Goal: Task Accomplishment & Management: Manage account settings

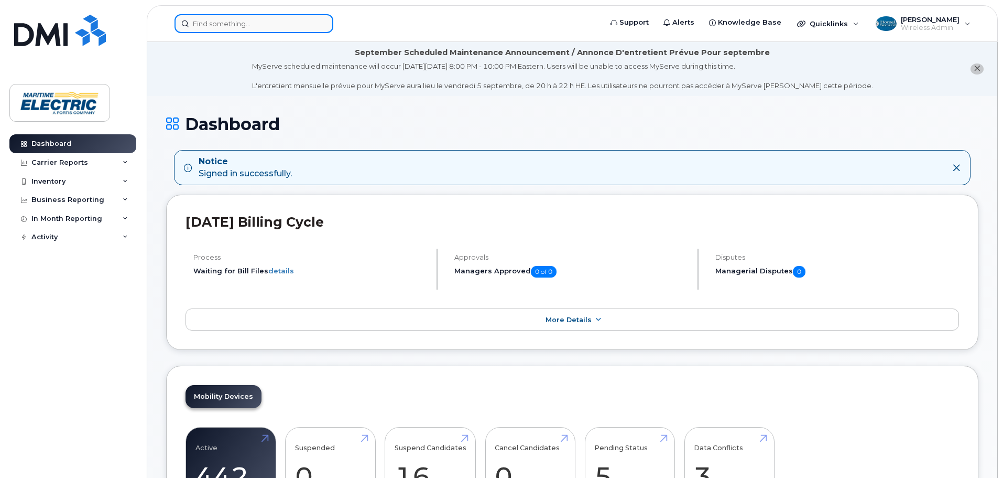
click at [215, 19] on input at bounding box center [254, 23] width 159 height 19
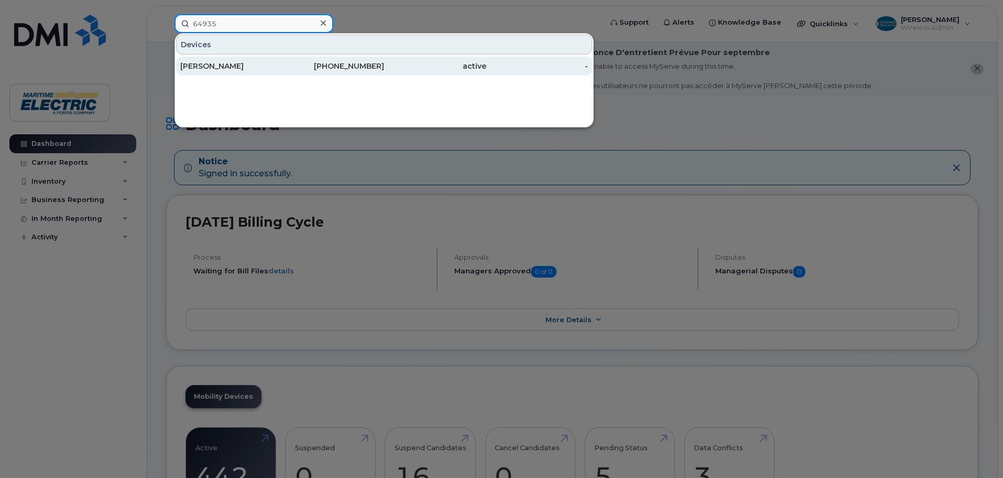
type input "64935"
click at [215, 66] on div "Abby Rice" at bounding box center [231, 66] width 102 height 10
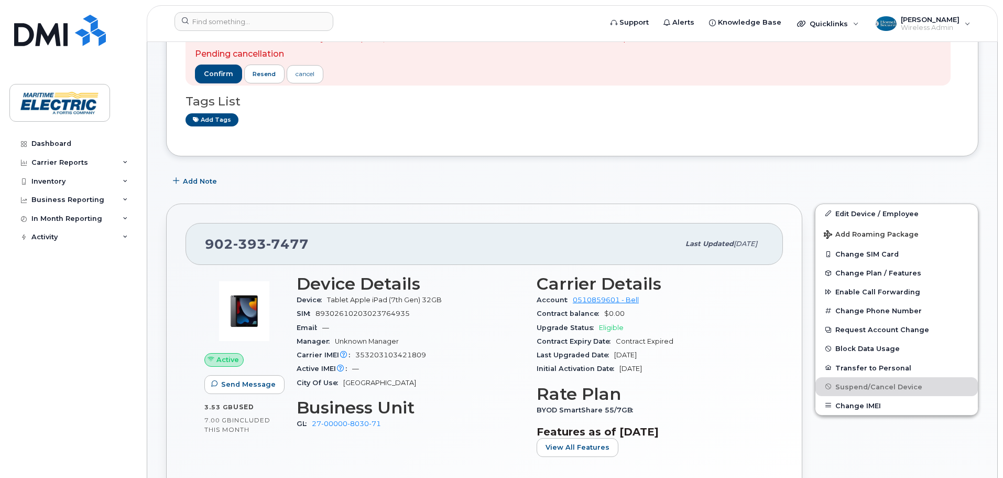
scroll to position [157, 0]
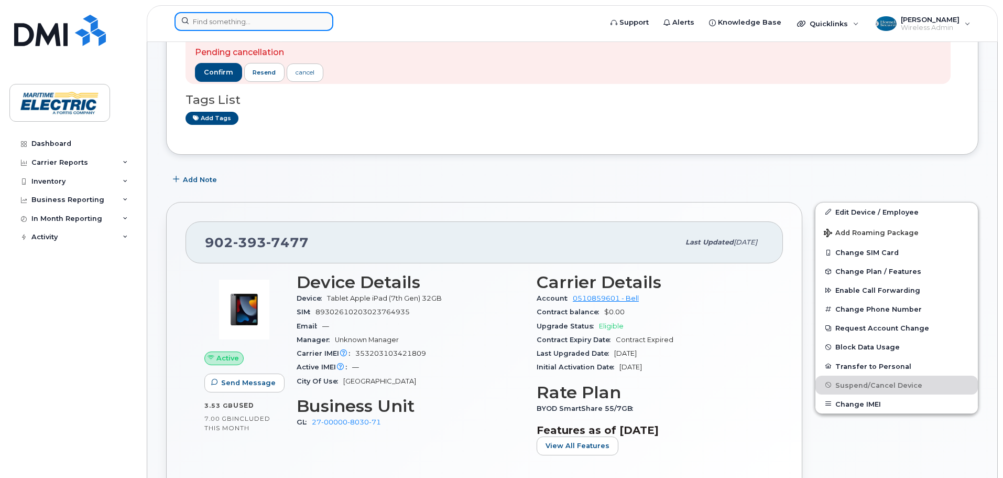
click at [227, 18] on input at bounding box center [254, 21] width 159 height 19
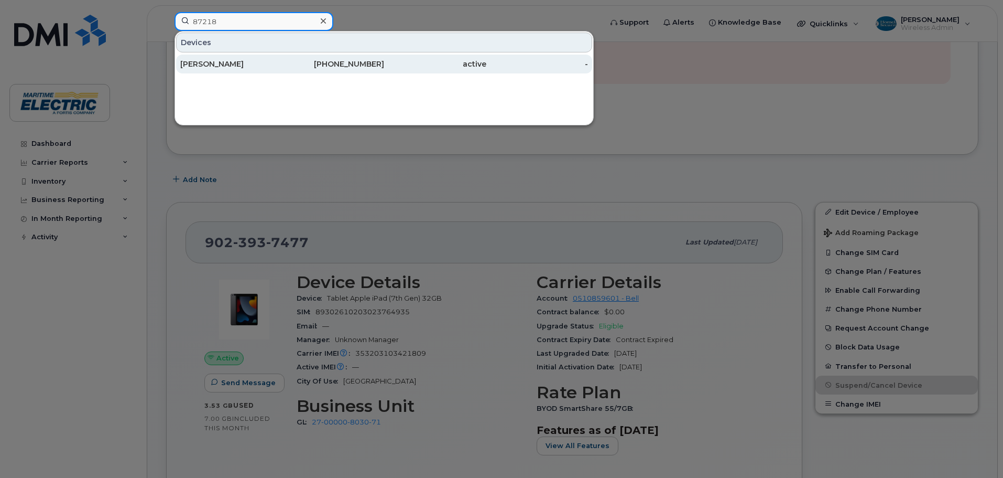
type input "87218"
drag, startPoint x: 209, startPoint y: 60, endPoint x: 215, endPoint y: 68, distance: 9.8
click at [209, 60] on div "Zakaria Sefau" at bounding box center [231, 64] width 102 height 10
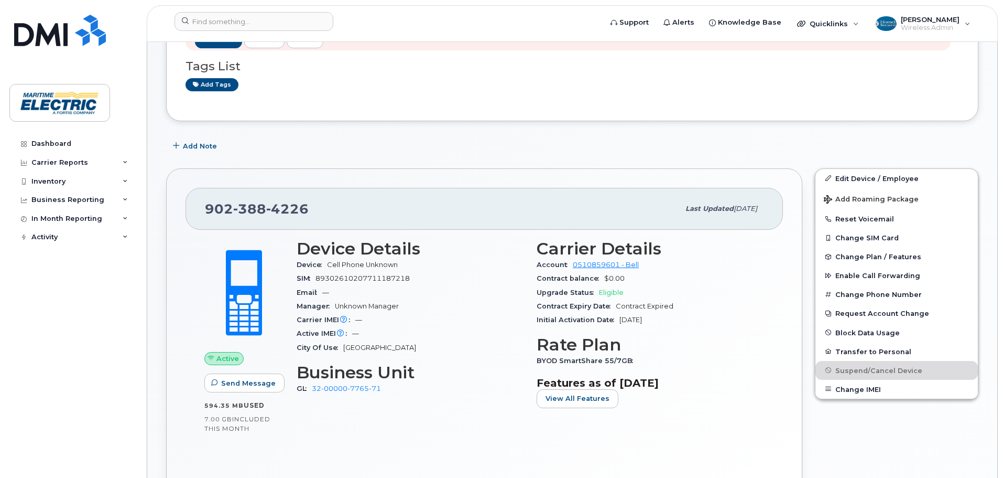
scroll to position [210, 0]
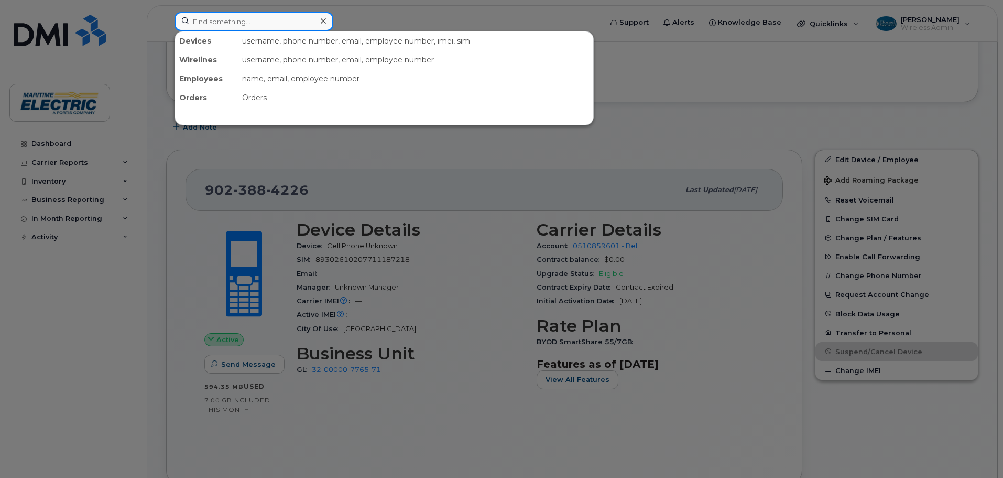
click at [210, 17] on input at bounding box center [254, 21] width 159 height 19
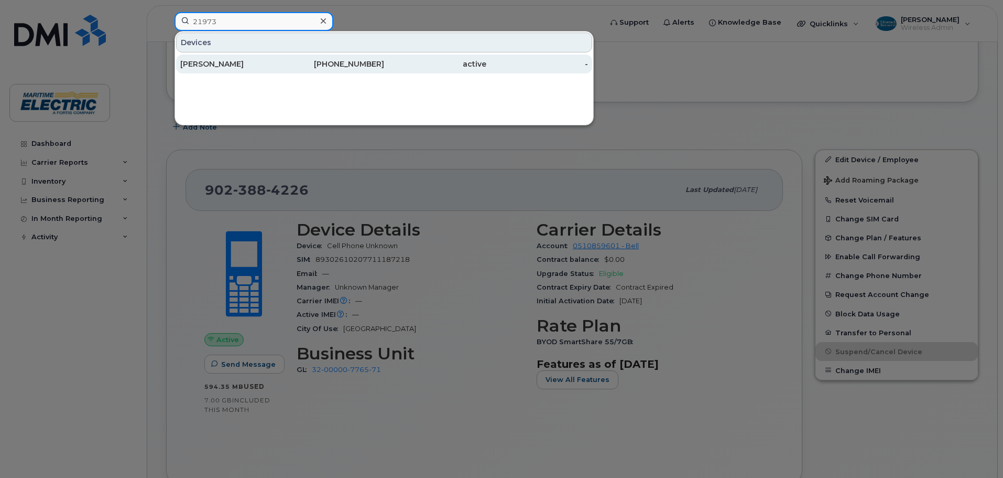
type input "21973"
click at [258, 64] on div "[PERSON_NAME]" at bounding box center [231, 64] width 102 height 10
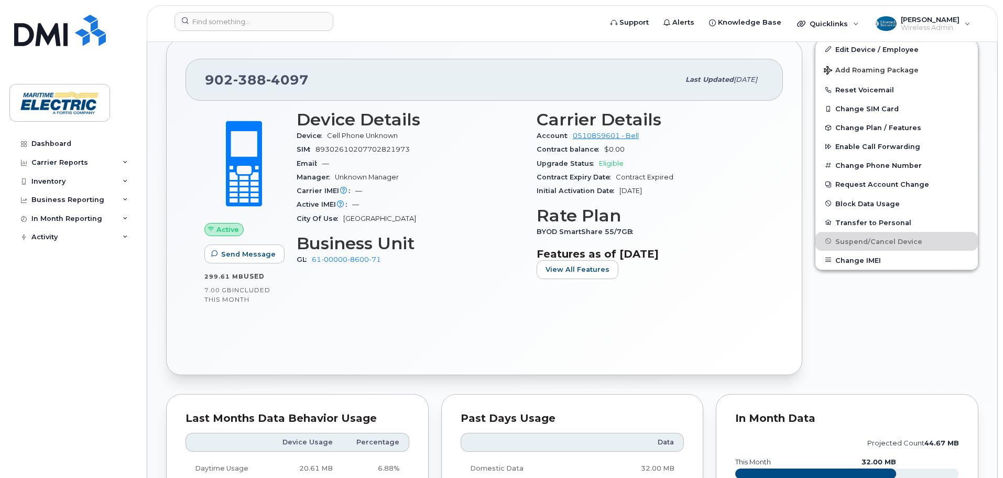
scroll to position [315, 0]
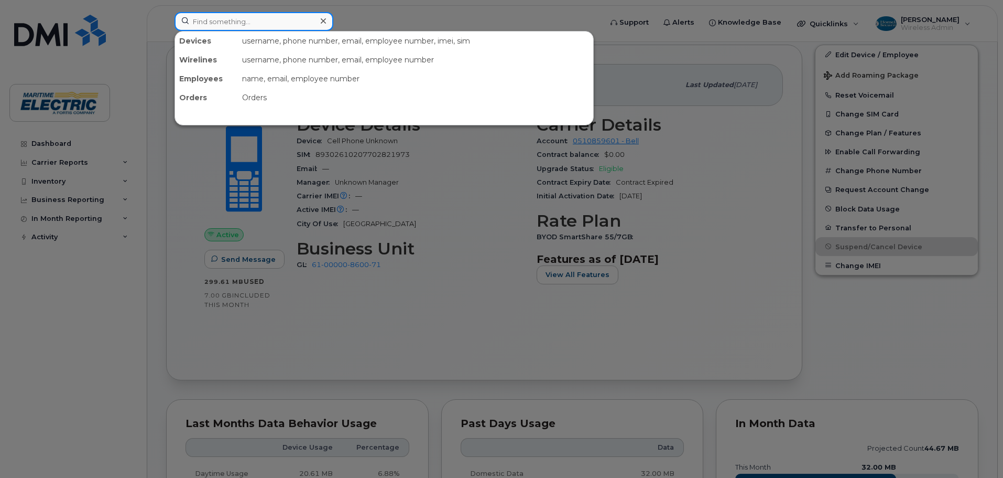
click at [257, 23] on input at bounding box center [254, 21] width 159 height 19
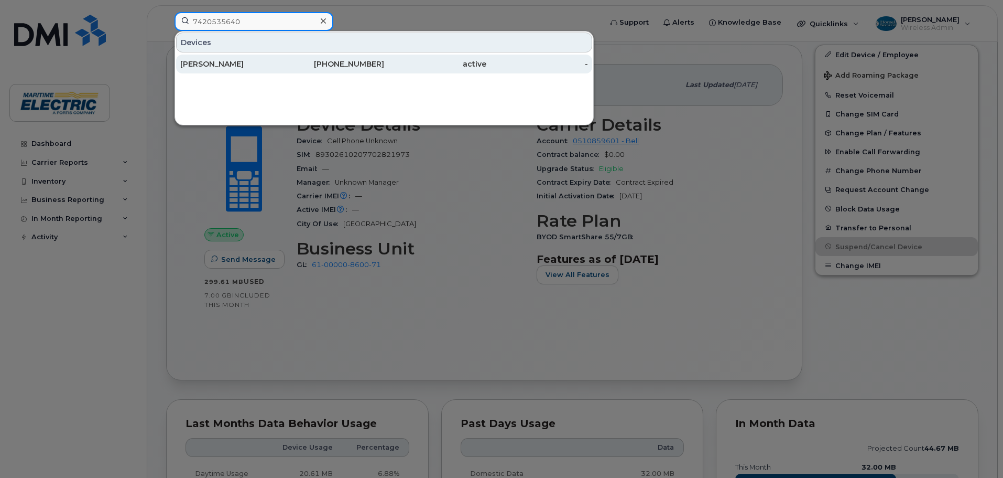
type input "7420535640"
click at [385, 60] on div "active" at bounding box center [435, 64] width 102 height 10
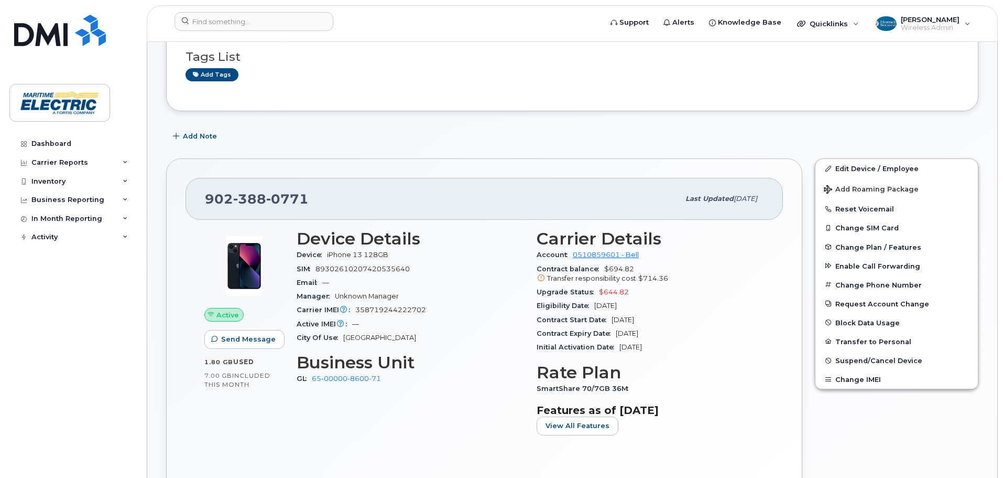
scroll to position [157, 0]
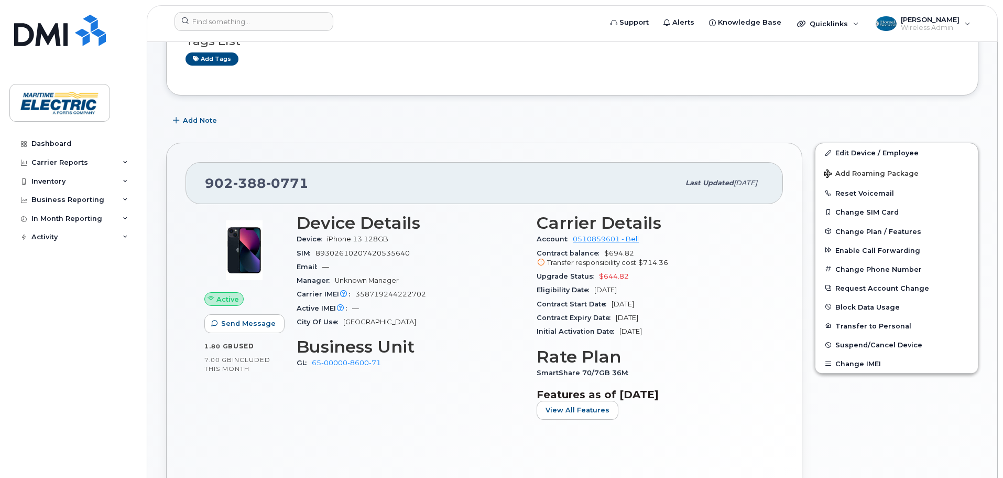
click at [764, 103] on div "Tags List Add tags Add Note 902 388 0771 Last updated Aug 29, 2025 Active Send …" at bounding box center [572, 462] width 812 height 934
click at [907, 287] on button "Request Account Change" at bounding box center [897, 287] width 162 height 19
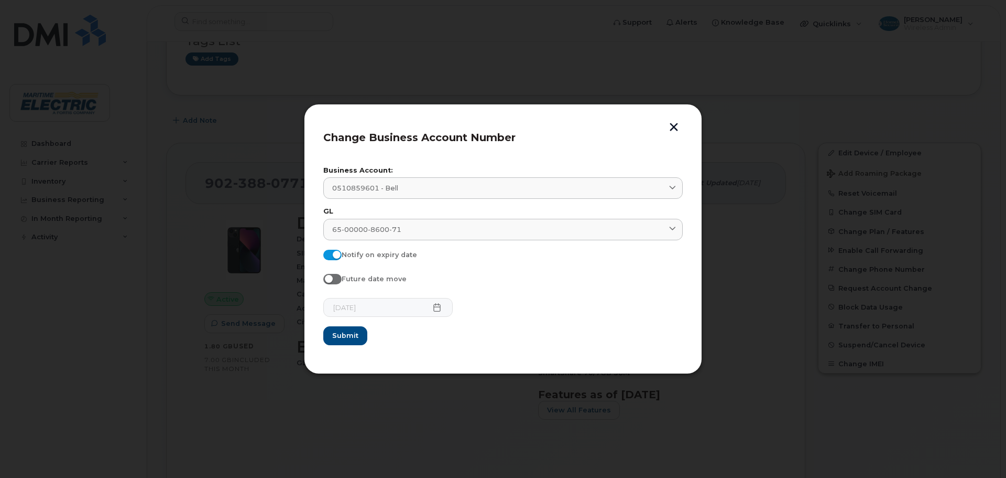
click at [675, 128] on button "button" at bounding box center [674, 128] width 16 height 11
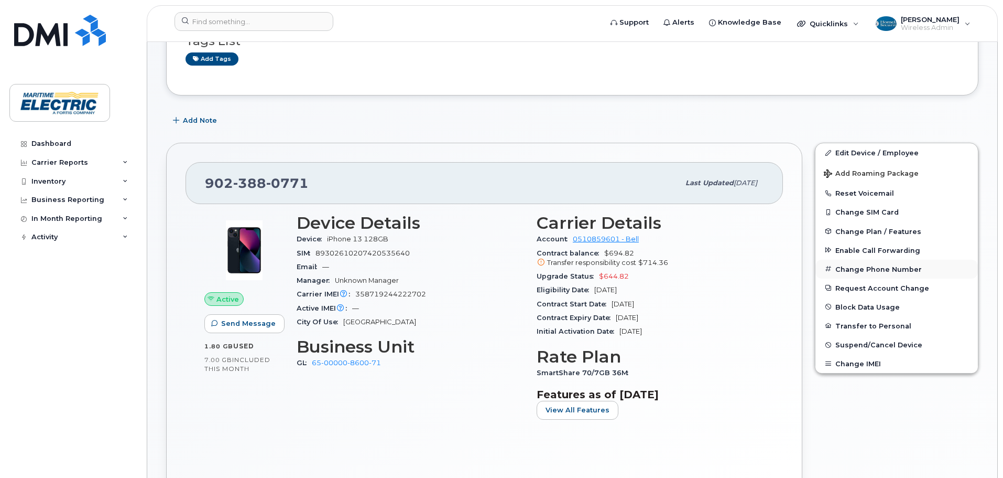
click at [911, 269] on button "Change Phone Number" at bounding box center [897, 268] width 162 height 19
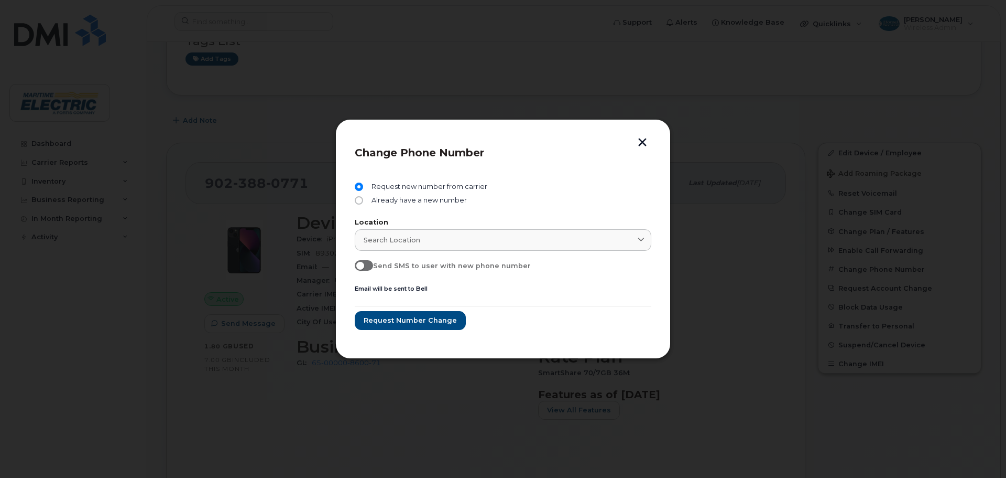
click at [640, 143] on button "button" at bounding box center [643, 143] width 16 height 11
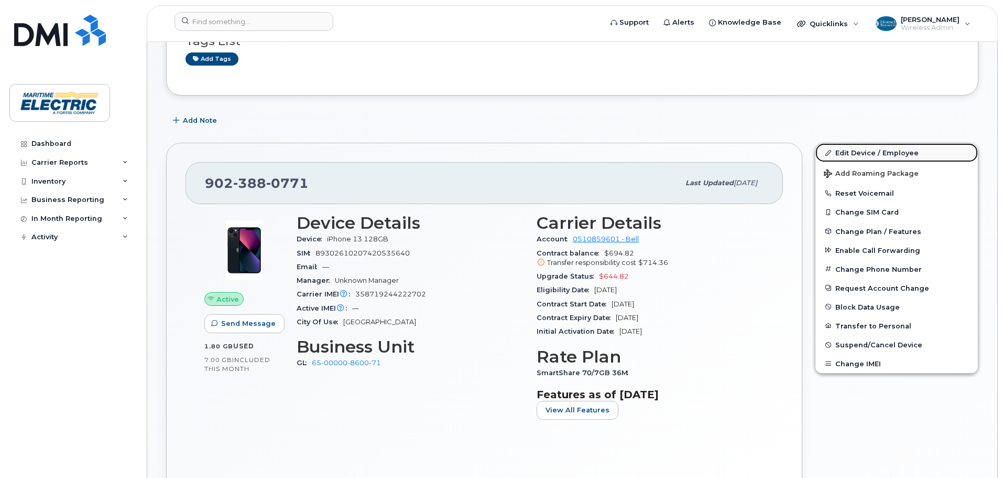
click at [898, 149] on link "Edit Device / Employee" at bounding box center [897, 152] width 162 height 19
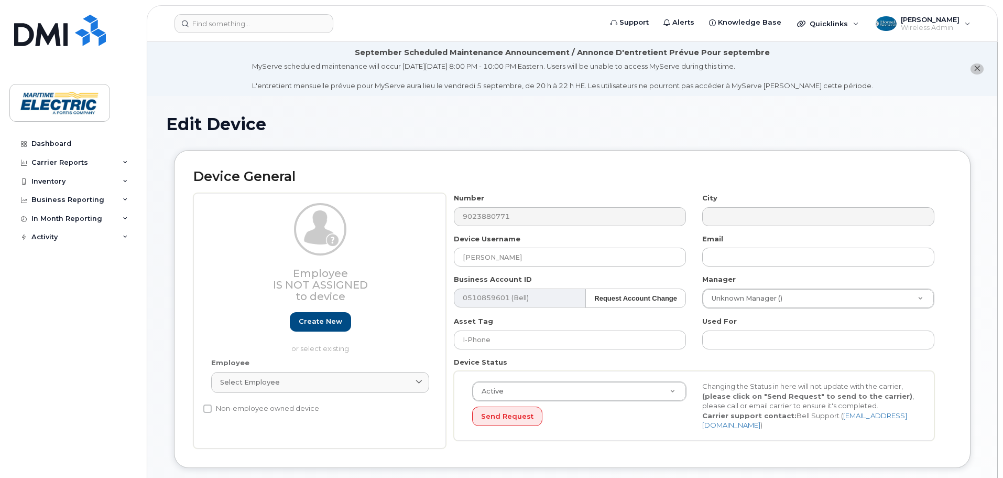
select select "26971103"
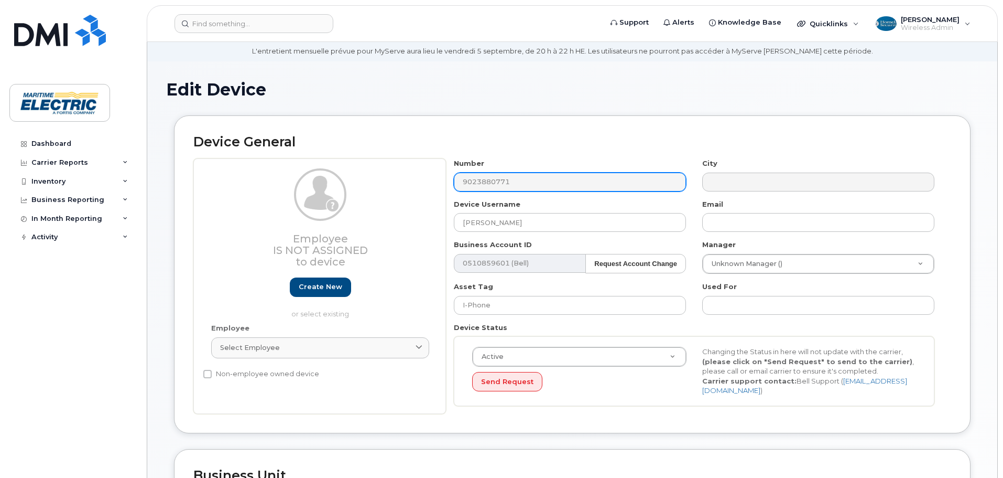
scroll to position [52, 0]
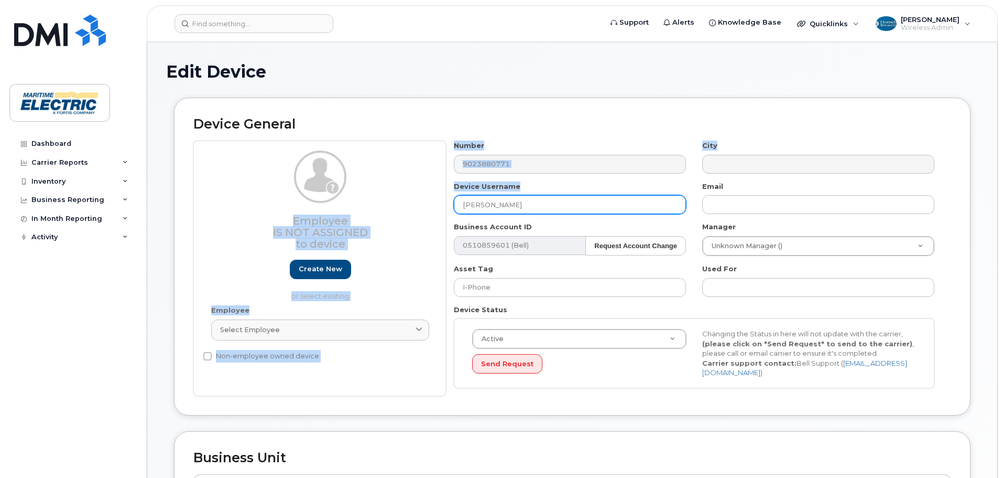
drag, startPoint x: 541, startPoint y: 215, endPoint x: 530, endPoint y: 209, distance: 12.0
click at [440, 214] on div "Employee Is not assigned to device Create new or select existing Employee Selec…" at bounding box center [572, 267] width 758 height 255
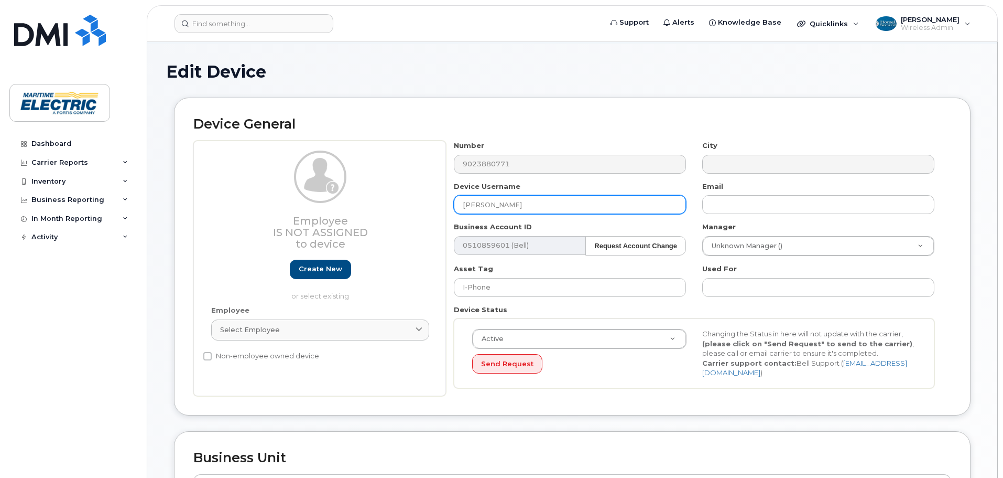
click at [547, 207] on input "Shemuel Ndhlovu" at bounding box center [570, 204] width 232 height 19
drag, startPoint x: 557, startPoint y: 204, endPoint x: 443, endPoint y: 205, distance: 113.8
click at [443, 205] on div "Employee Is not assigned to device Create new or select existing Employee Selec…" at bounding box center [572, 267] width 758 height 255
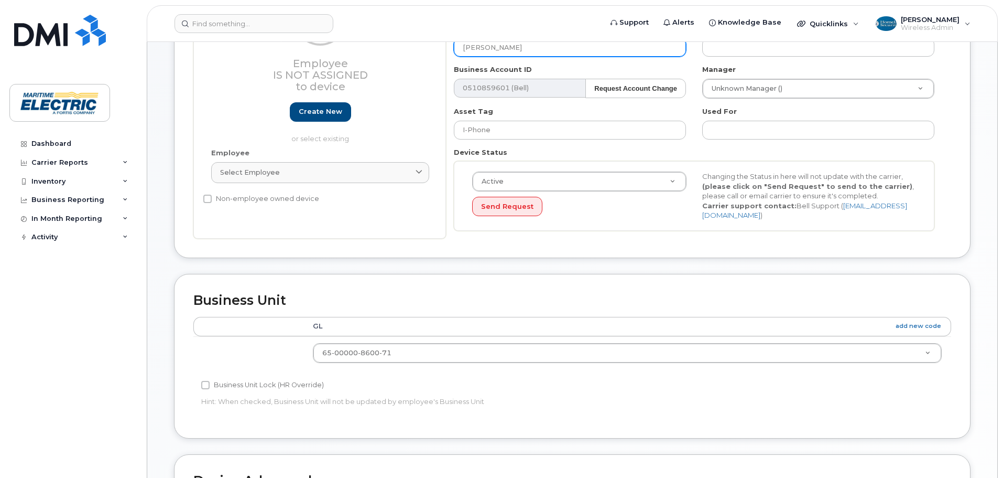
scroll to position [472, 0]
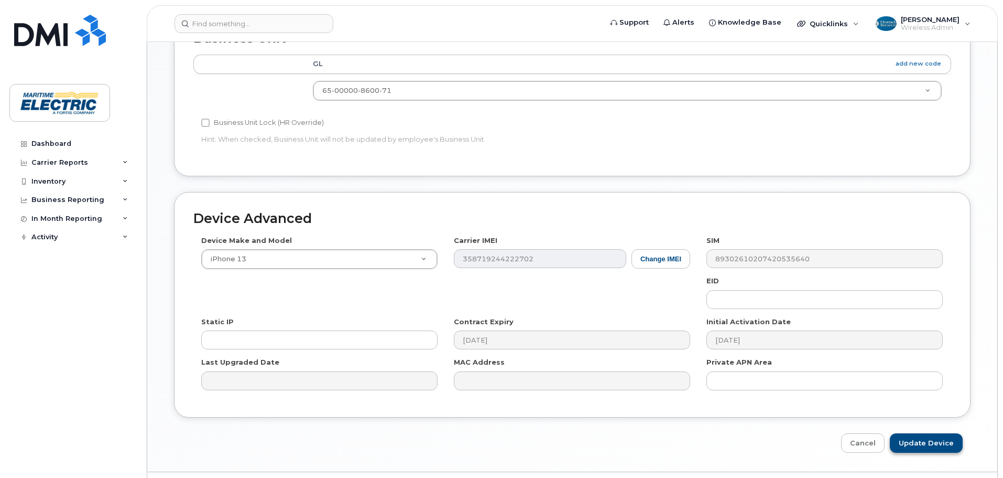
type input "Jessica Gillis"
click at [933, 437] on input "Update Device" at bounding box center [926, 442] width 73 height 19
type input "Saving..."
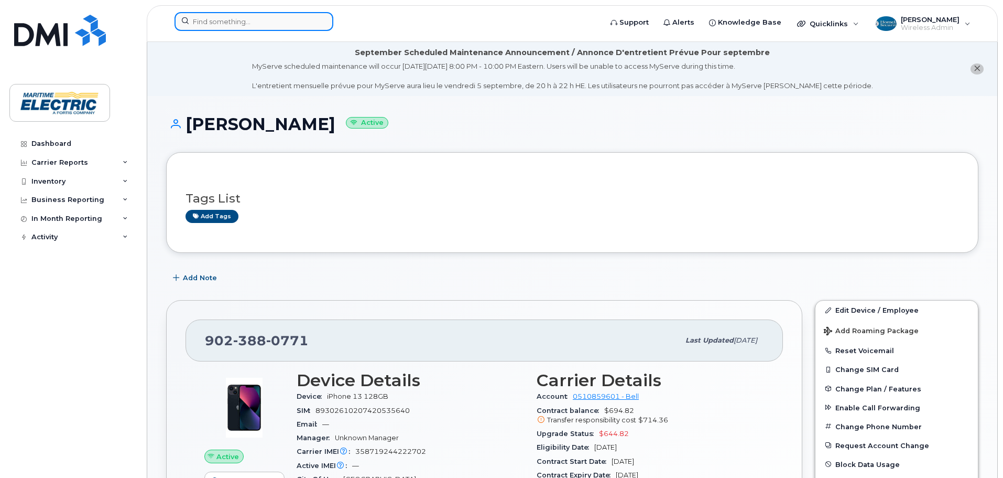
click at [245, 24] on input at bounding box center [254, 21] width 159 height 19
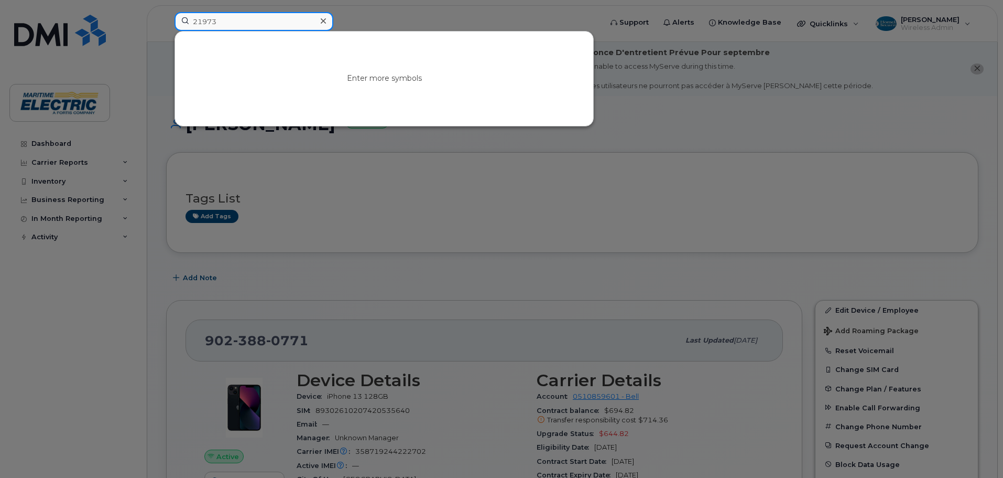
type input "21973"
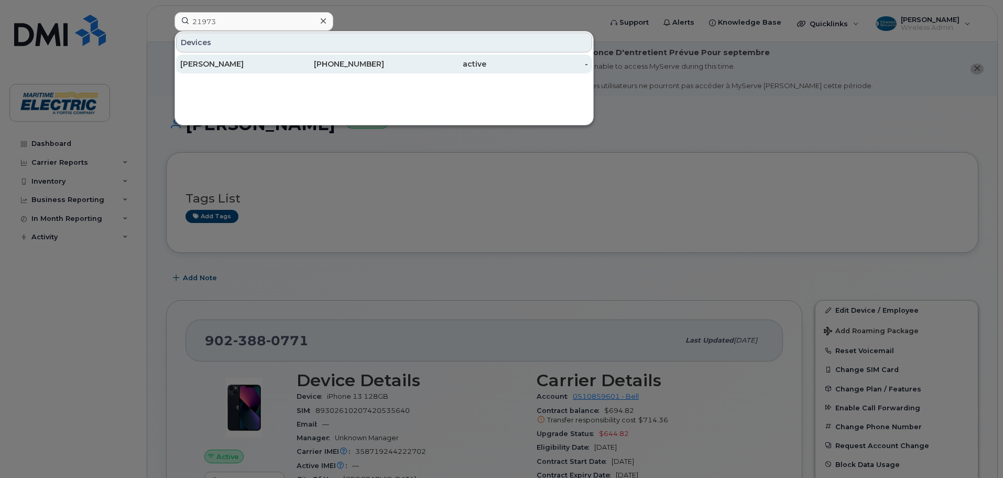
click at [248, 66] on div "Carol Ann Poole" at bounding box center [231, 64] width 102 height 10
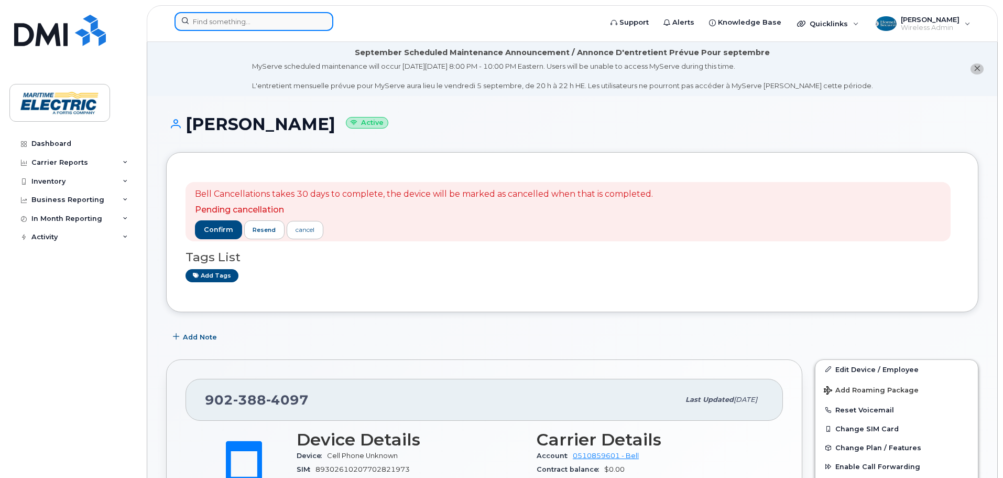
click at [299, 28] on input at bounding box center [254, 21] width 159 height 19
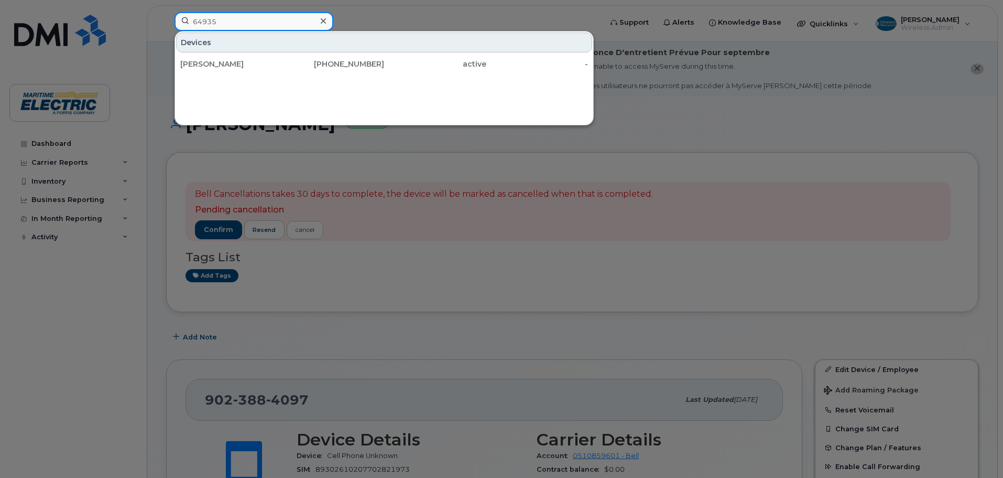
drag, startPoint x: 254, startPoint y: 18, endPoint x: 175, endPoint y: 19, distance: 79.2
click at [175, 19] on input "64935" at bounding box center [254, 21] width 159 height 19
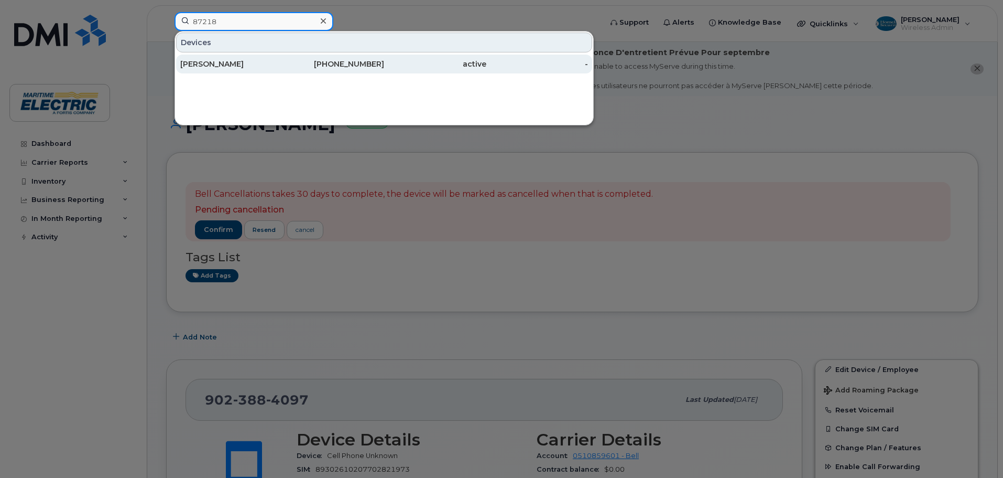
type input "87218"
click at [225, 62] on div "[PERSON_NAME]" at bounding box center [231, 64] width 102 height 10
